Goal: Task Accomplishment & Management: Manage account settings

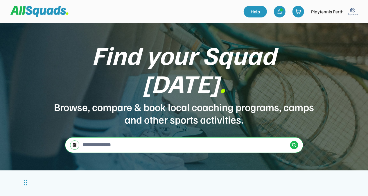
click at [351, 12] on img at bounding box center [353, 12] width 12 height 12
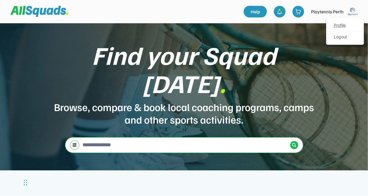
click at [340, 24] on link "Profile" at bounding box center [345, 26] width 34 height 12
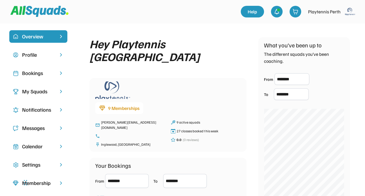
click at [33, 71] on div "Bookings" at bounding box center [38, 73] width 33 height 8
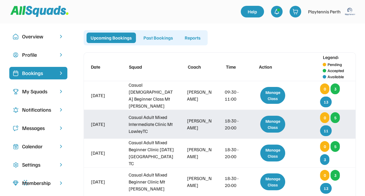
click at [272, 124] on div "Manage Class" at bounding box center [272, 124] width 25 height 17
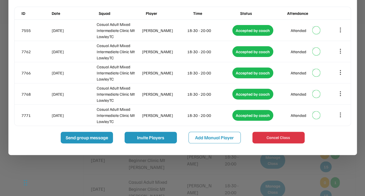
scroll to position [81, 0]
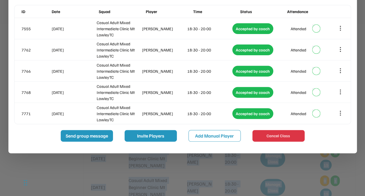
drag, startPoint x: 365, startPoint y: 74, endPoint x: 367, endPoint y: 49, distance: 25.0
click at [365, 49] on html "Overview Profile Bookings My Squads Notifications Messages Calendar Settings Me…" at bounding box center [182, 17] width 365 height 196
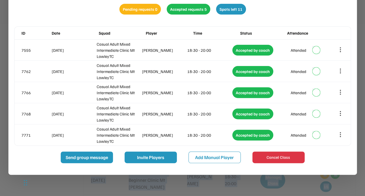
scroll to position [0, 0]
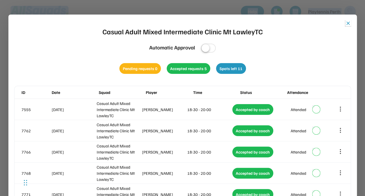
click at [347, 24] on button "close" at bounding box center [348, 23] width 6 height 6
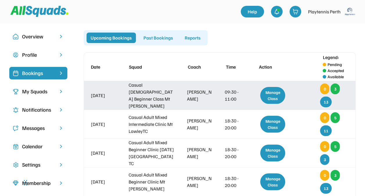
click at [298, 94] on div "[DATE] Casual [DEMOGRAPHIC_DATA] Beginner Class Mt [PERSON_NAME] [PERSON_NAME] …" at bounding box center [220, 95] width 272 height 28
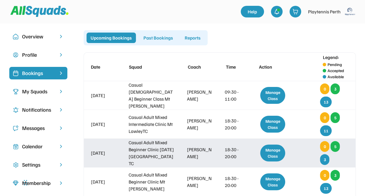
click at [270, 151] on div "Manage Class" at bounding box center [272, 152] width 25 height 17
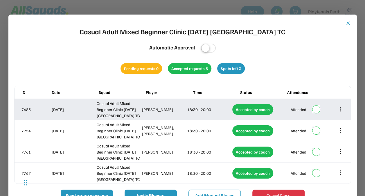
click at [341, 109] on icon at bounding box center [340, 109] width 6 height 6
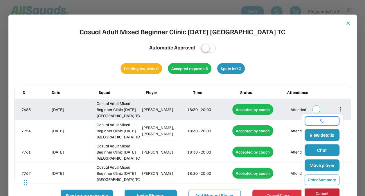
click at [339, 108] on icon at bounding box center [340, 109] width 6 height 6
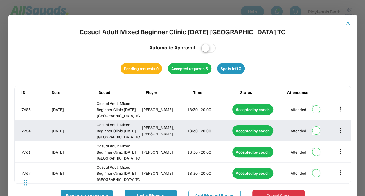
click at [338, 131] on icon at bounding box center [340, 130] width 6 height 6
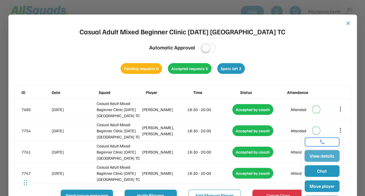
click at [327, 156] on button "View details" at bounding box center [322, 156] width 35 height 12
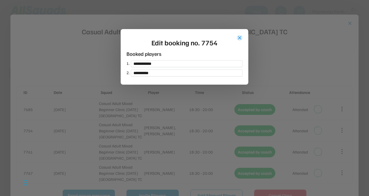
drag, startPoint x: 239, startPoint y: 36, endPoint x: 249, endPoint y: 37, distance: 10.5
click at [240, 37] on button "close" at bounding box center [240, 38] width 6 height 6
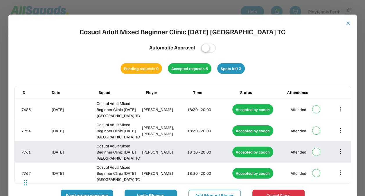
click at [338, 150] on icon at bounding box center [340, 151] width 6 height 6
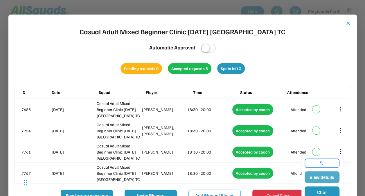
click at [322, 177] on button "View details" at bounding box center [322, 177] width 35 height 12
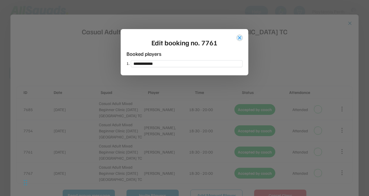
click at [239, 38] on button "close" at bounding box center [240, 38] width 6 height 6
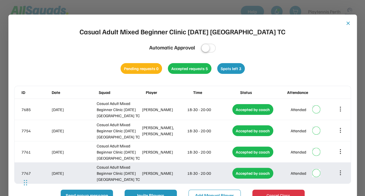
click at [340, 171] on icon at bounding box center [340, 173] width 0 height 4
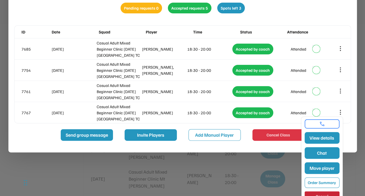
scroll to position [69, 0]
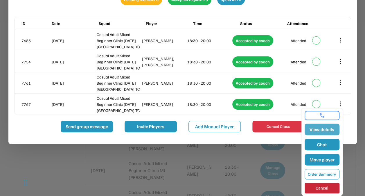
click at [323, 129] on button "View details" at bounding box center [322, 129] width 35 height 12
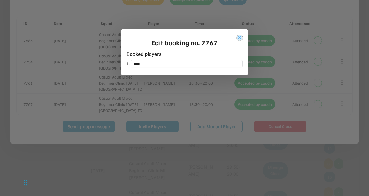
click at [240, 38] on button "close" at bounding box center [240, 38] width 6 height 6
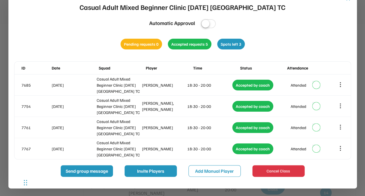
scroll to position [0, 0]
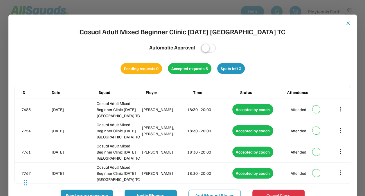
click at [349, 23] on button "close" at bounding box center [348, 23] width 6 height 6
